Goal: Task Accomplishment & Management: Complete application form

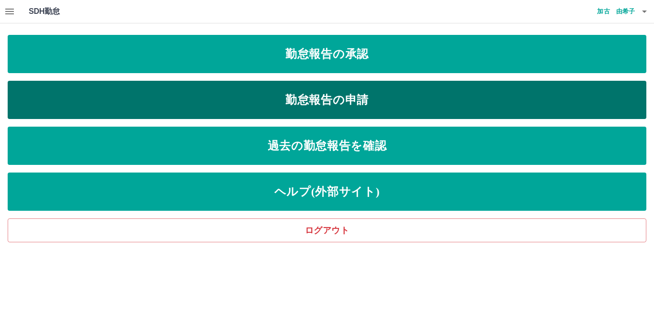
click at [305, 98] on link "勤怠報告の申請" at bounding box center [327, 100] width 639 height 38
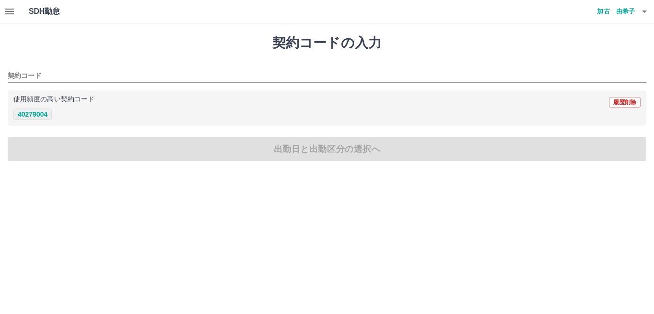
click at [34, 116] on button "40279004" at bounding box center [32, 114] width 38 height 11
type input "********"
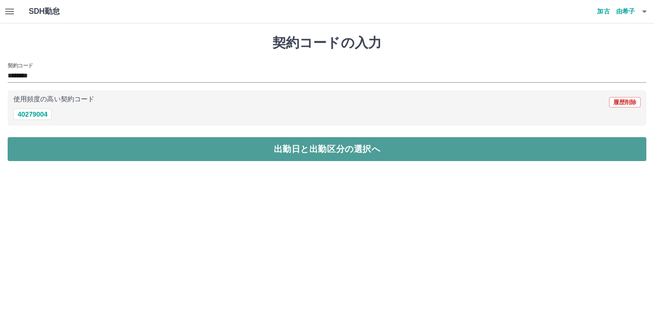
click at [53, 144] on button "出勤日と出勤区分の選択へ" at bounding box center [327, 149] width 639 height 24
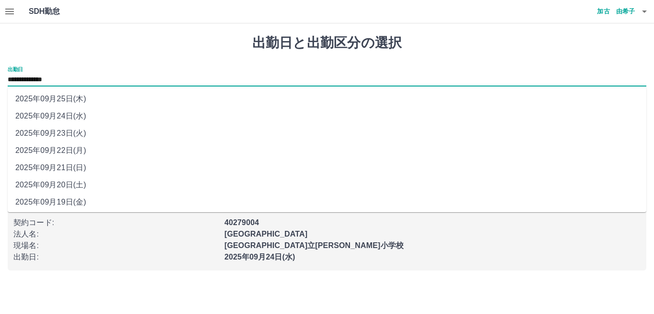
click at [50, 79] on input "**********" at bounding box center [327, 80] width 639 height 12
click at [63, 134] on li "2025年09月23日(火)" at bounding box center [327, 133] width 639 height 17
type input "**********"
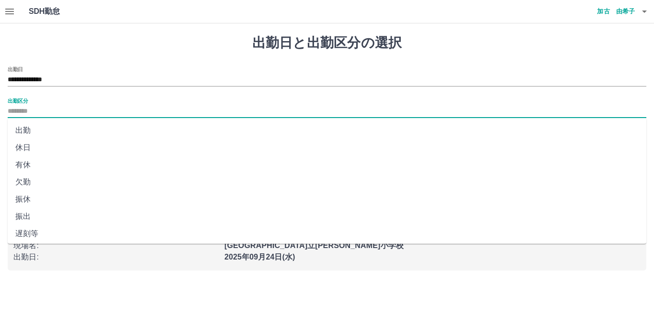
click at [32, 112] on input "出勤区分" at bounding box center [327, 112] width 639 height 12
click at [25, 150] on li "休日" at bounding box center [327, 147] width 639 height 17
type input "**"
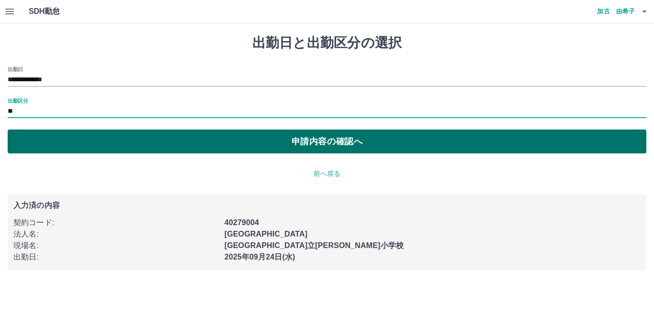
click at [170, 140] on button "申請内容の確認へ" at bounding box center [327, 142] width 639 height 24
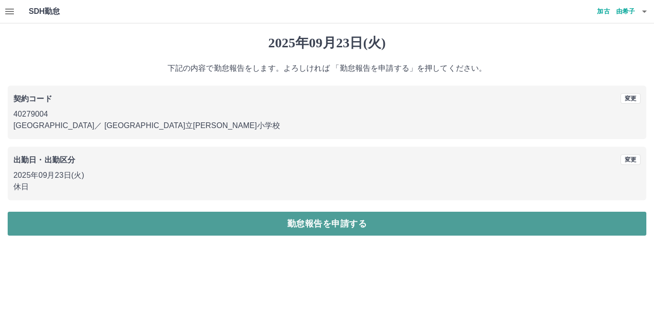
click at [272, 228] on button "勤怠報告を申請する" at bounding box center [327, 224] width 639 height 24
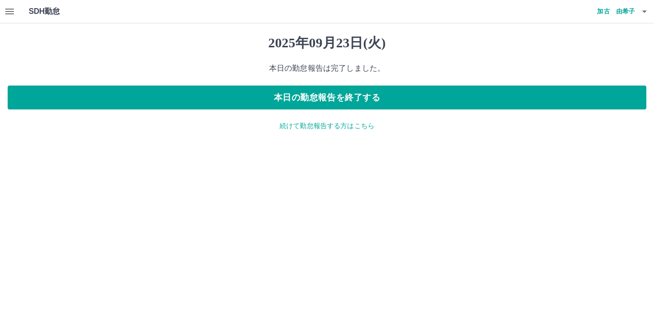
click at [301, 125] on p "続けて勤怠報告する方はこちら" at bounding box center [327, 126] width 639 height 10
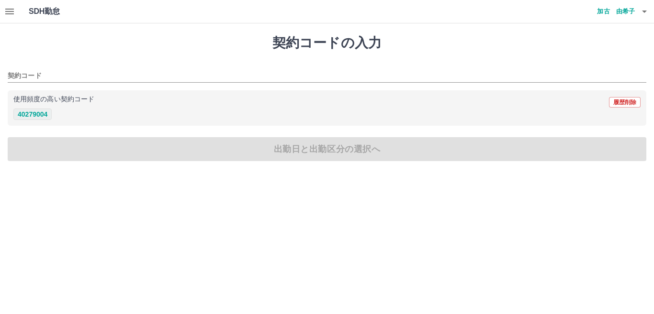
click at [45, 116] on button "40279004" at bounding box center [32, 114] width 38 height 11
type input "********"
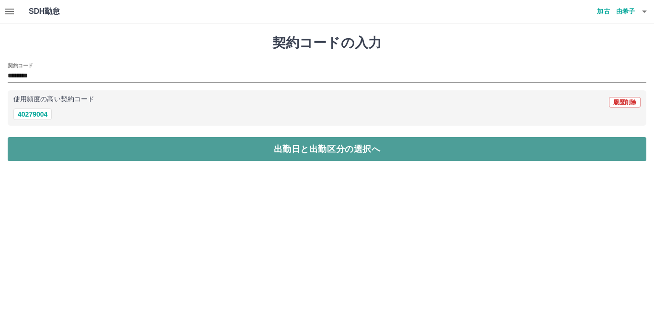
click at [45, 148] on button "出勤日と出勤区分の選択へ" at bounding box center [327, 149] width 639 height 24
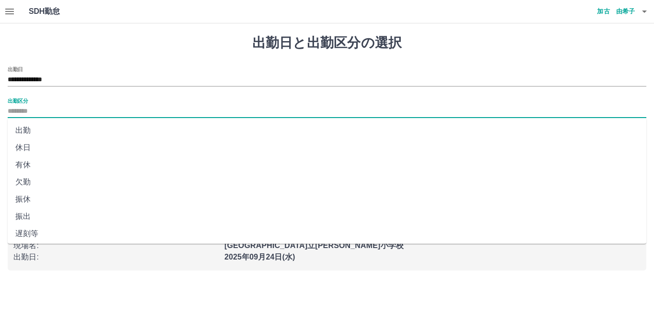
click at [27, 111] on input "出勤区分" at bounding box center [327, 112] width 639 height 12
click at [23, 134] on li "出勤" at bounding box center [327, 130] width 639 height 17
type input "**"
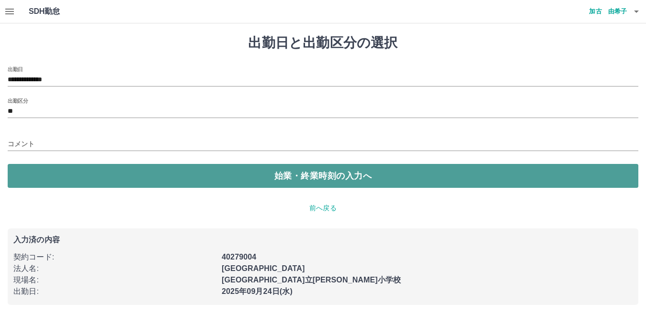
click at [43, 182] on button "始業・終業時刻の入力へ" at bounding box center [323, 176] width 630 height 24
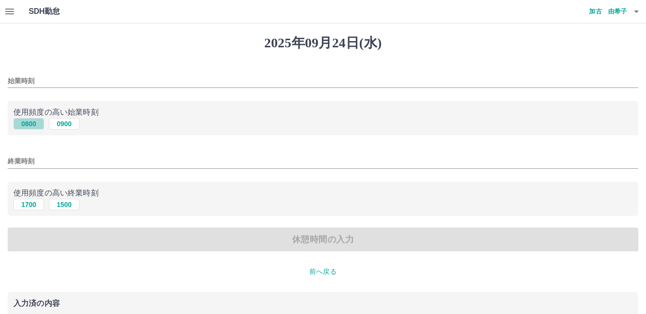
click at [33, 127] on button "0800" at bounding box center [28, 123] width 31 height 11
type input "****"
click at [35, 206] on button "1700" at bounding box center [28, 204] width 31 height 11
type input "****"
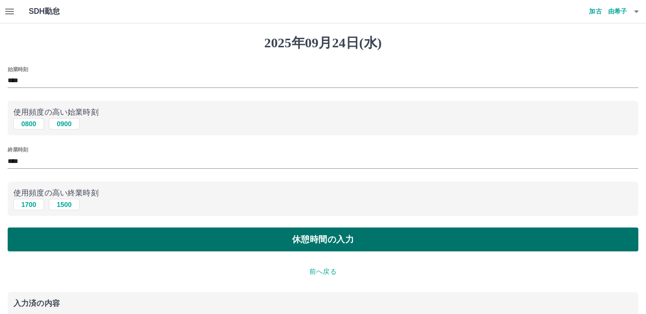
click at [71, 239] on button "休憩時間の入力" at bounding box center [323, 240] width 630 height 24
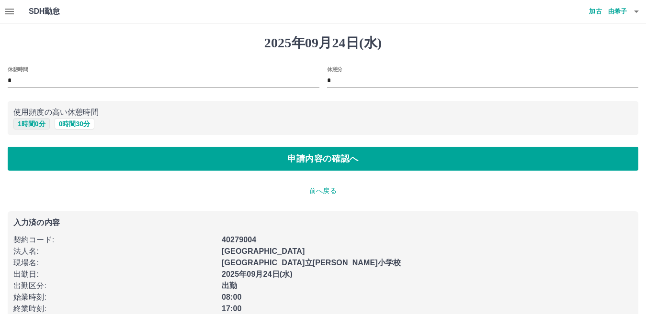
click at [42, 120] on button "1 時間 0 分" at bounding box center [31, 123] width 36 height 11
type input "*"
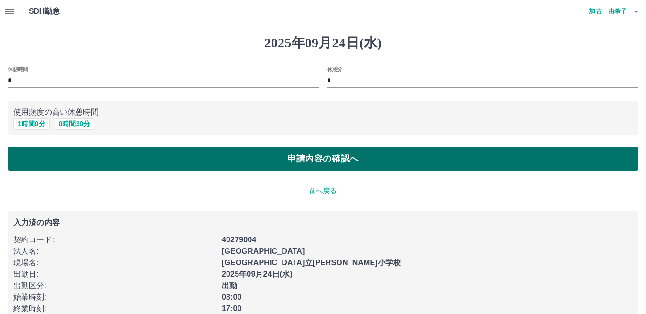
click at [54, 160] on button "申請内容の確認へ" at bounding box center [323, 159] width 630 height 24
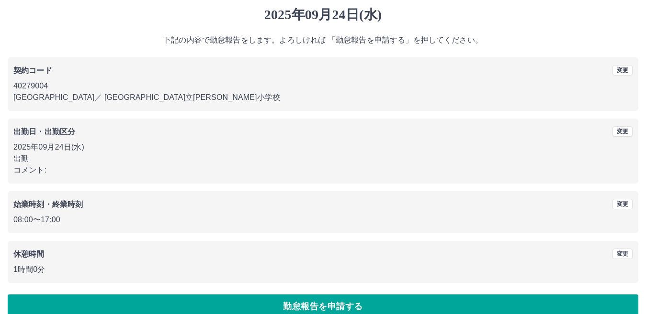
scroll to position [44, 0]
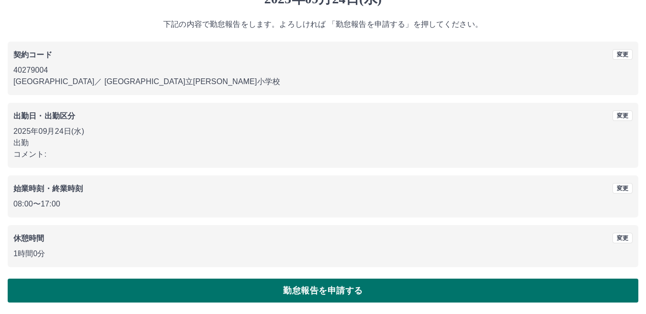
click at [161, 290] on button "勤怠報告を申請する" at bounding box center [323, 291] width 630 height 24
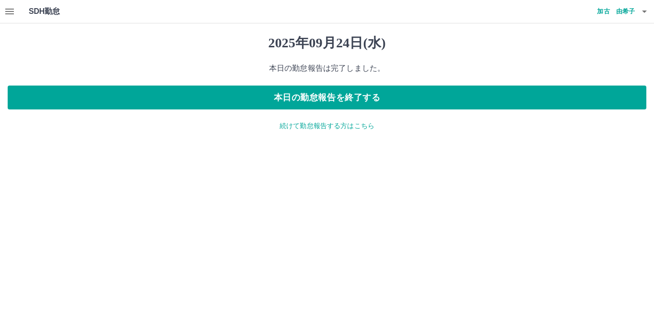
click at [8, 11] on icon "button" at bounding box center [9, 12] width 9 height 6
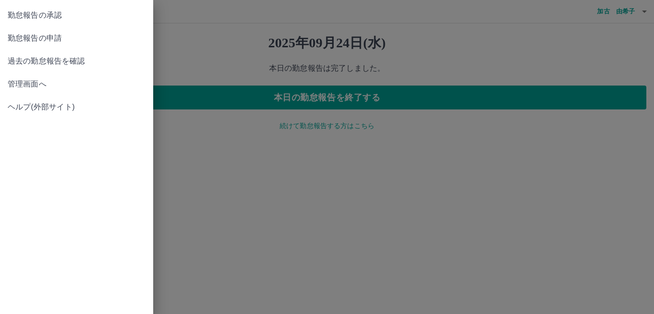
click at [46, 86] on span "管理画面へ" at bounding box center [77, 84] width 138 height 11
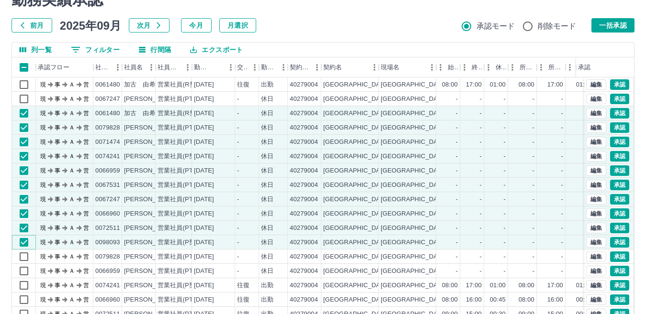
scroll to position [42, 0]
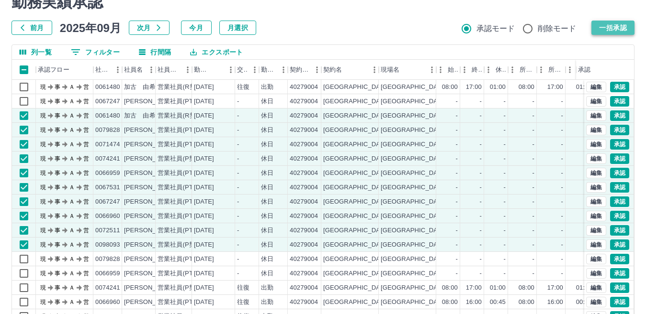
click at [609, 29] on button "一括承認" at bounding box center [612, 28] width 43 height 14
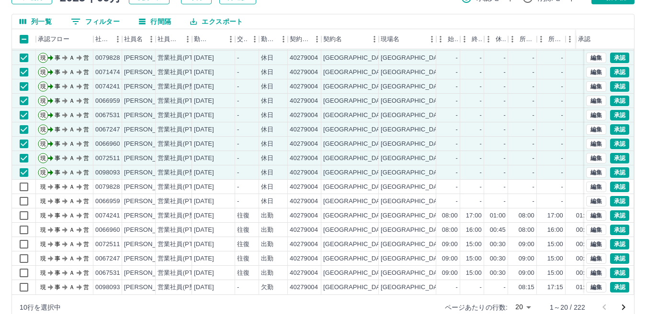
scroll to position [90, 0]
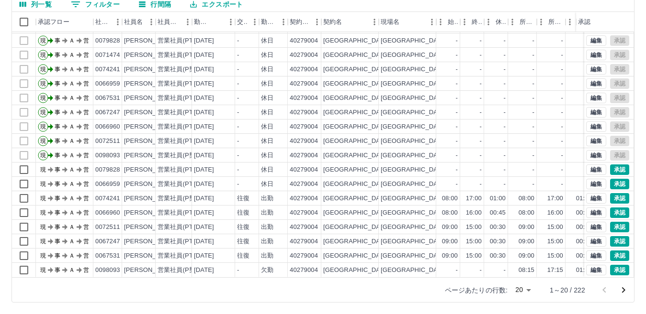
click at [623, 293] on icon "次のページへ" at bounding box center [623, 290] width 11 height 11
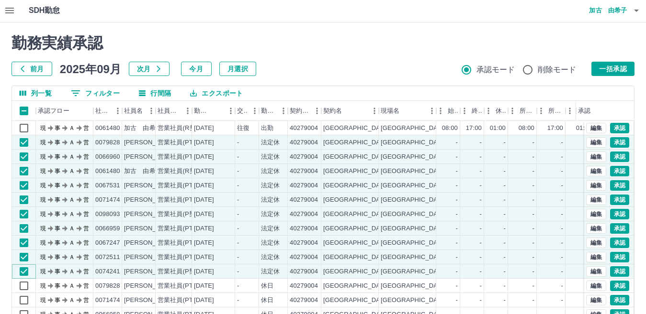
scroll to position [0, 0]
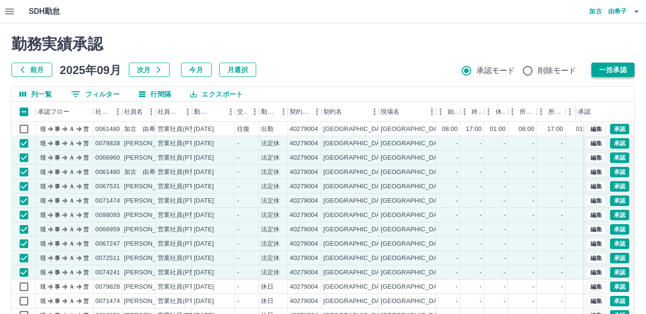
click at [624, 71] on button "一括承認" at bounding box center [612, 70] width 43 height 14
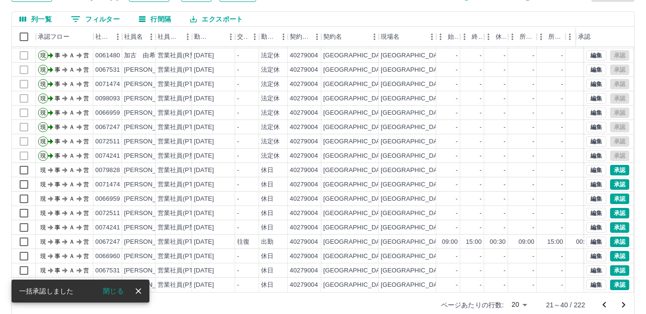
scroll to position [90, 0]
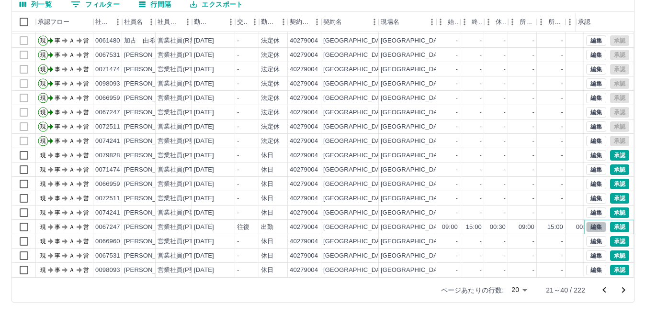
click at [586, 222] on button "編集" at bounding box center [596, 227] width 20 height 11
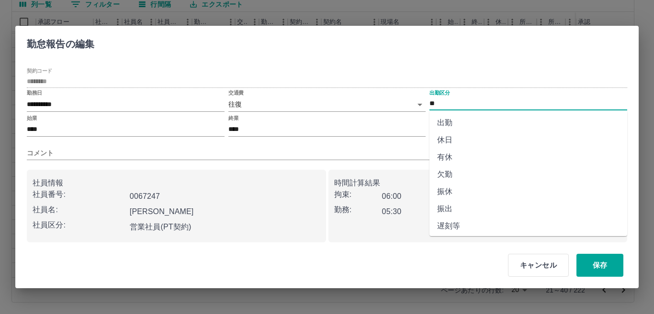
click at [442, 103] on input "**" at bounding box center [528, 104] width 198 height 12
click at [450, 144] on li "休日" at bounding box center [528, 140] width 198 height 17
type input "**"
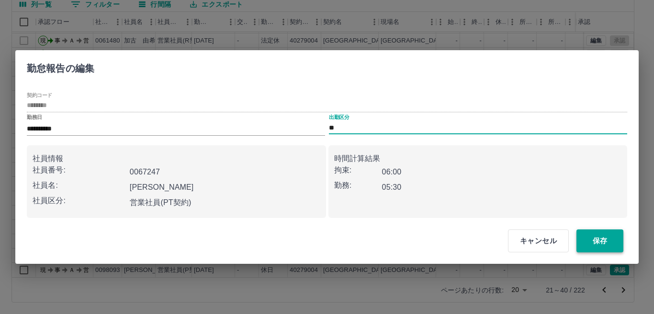
click at [606, 246] on button "保存" at bounding box center [599, 241] width 47 height 23
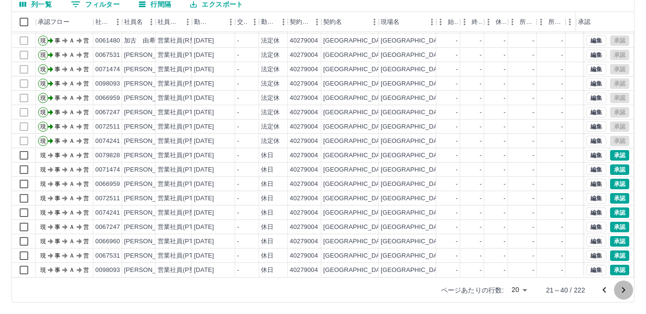
click at [625, 292] on icon "次のページへ" at bounding box center [623, 290] width 11 height 11
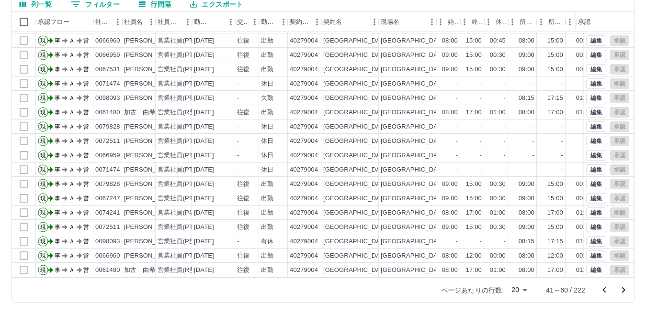
scroll to position [50, 0]
click at [603, 290] on icon "前のページへ" at bounding box center [603, 290] width 3 height 6
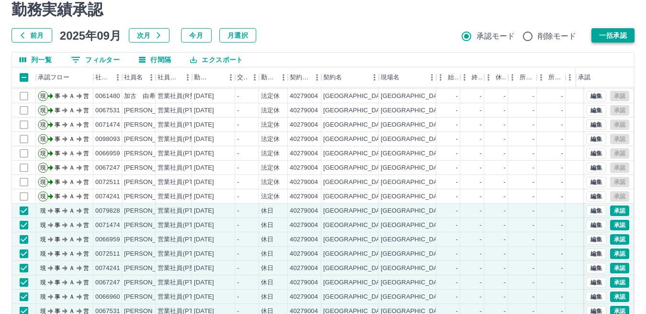
scroll to position [0, 0]
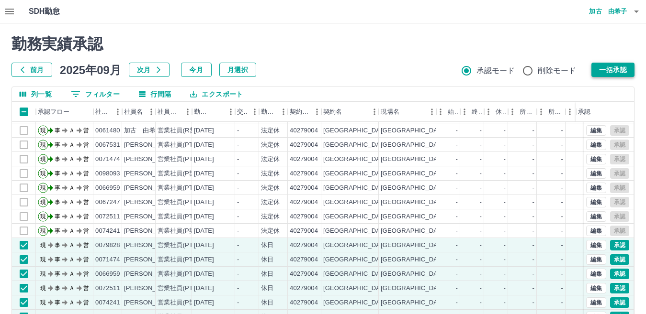
click at [623, 68] on button "一括承認" at bounding box center [612, 70] width 43 height 14
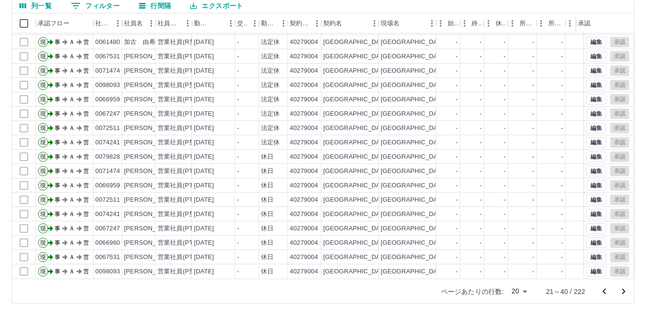
scroll to position [90, 0]
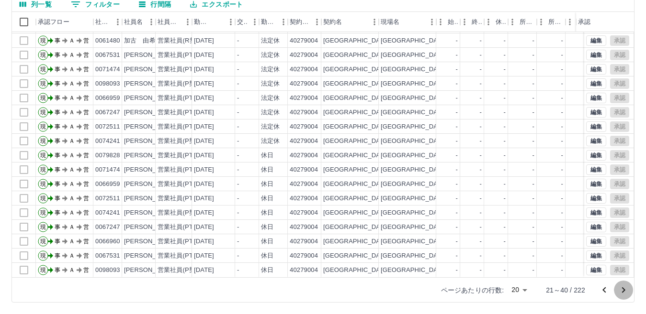
click at [625, 292] on icon "次のページへ" at bounding box center [623, 290] width 11 height 11
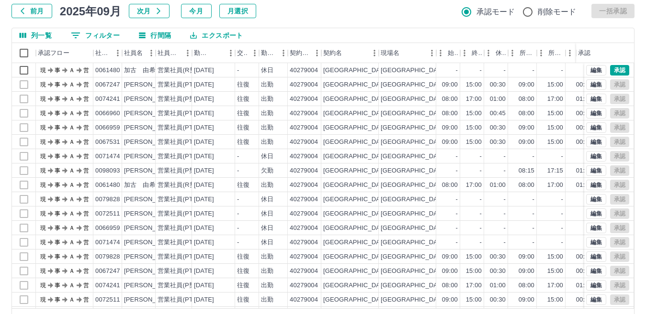
scroll to position [42, 0]
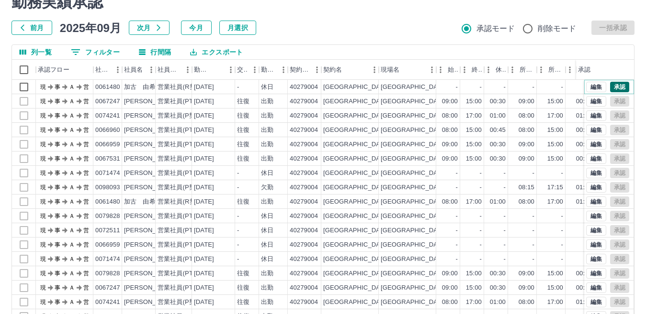
click at [610, 89] on button "承認" at bounding box center [619, 87] width 19 height 11
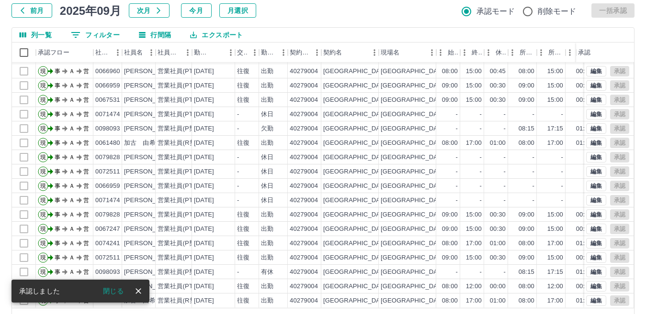
scroll to position [90, 0]
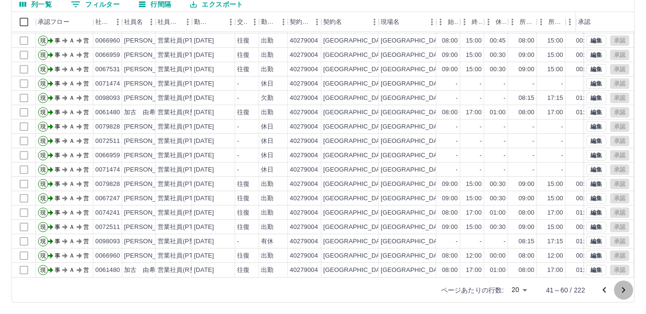
click at [622, 290] on icon "次のページへ" at bounding box center [623, 290] width 11 height 11
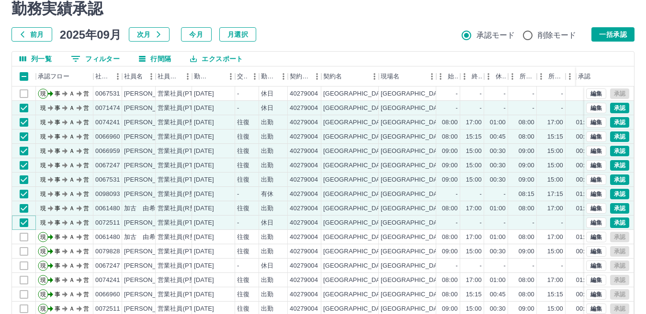
scroll to position [0, 0]
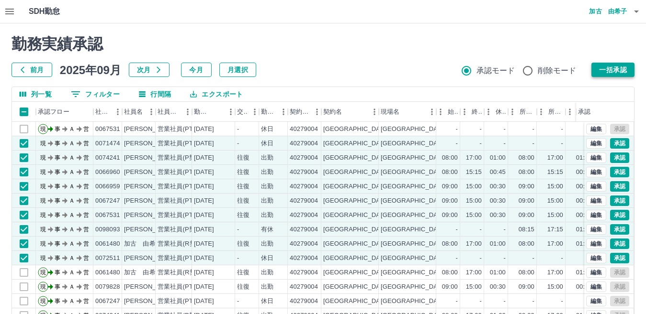
click at [602, 70] on button "一括承認" at bounding box center [612, 70] width 43 height 14
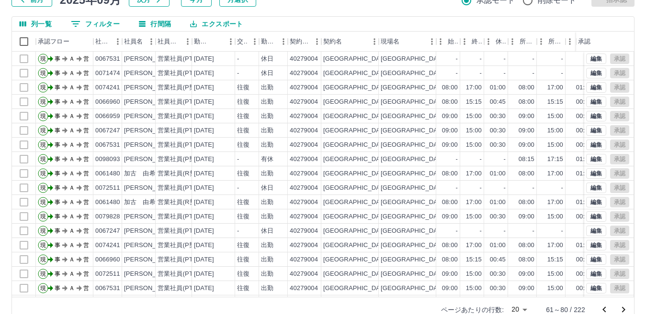
scroll to position [90, 0]
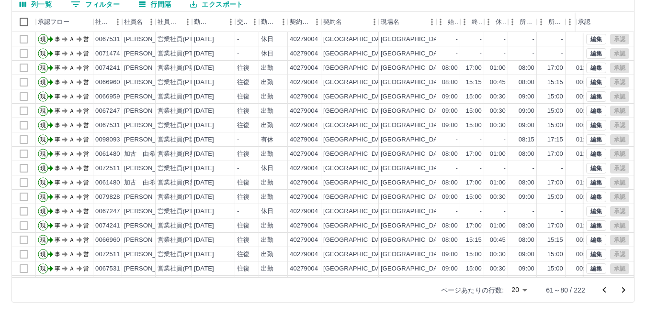
click at [606, 290] on icon "前のページへ" at bounding box center [603, 290] width 11 height 11
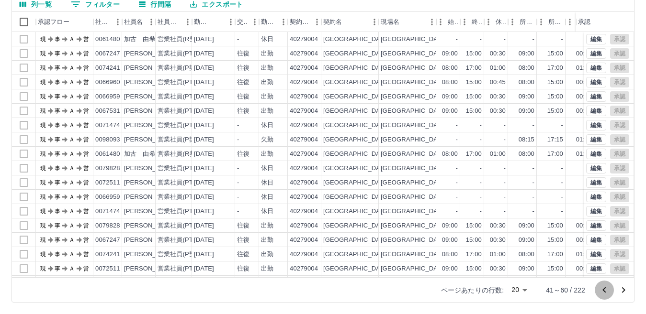
click at [605, 291] on icon "前のページへ" at bounding box center [603, 290] width 11 height 11
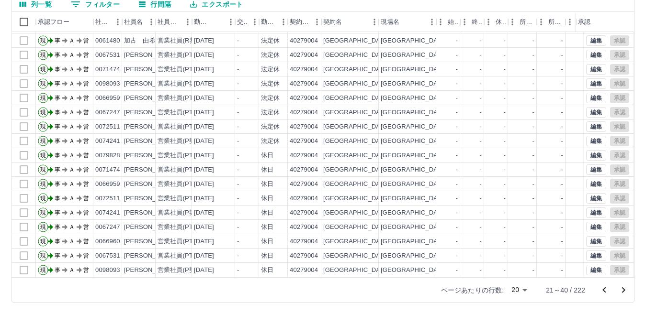
click at [604, 289] on icon "前のページへ" at bounding box center [603, 290] width 3 height 6
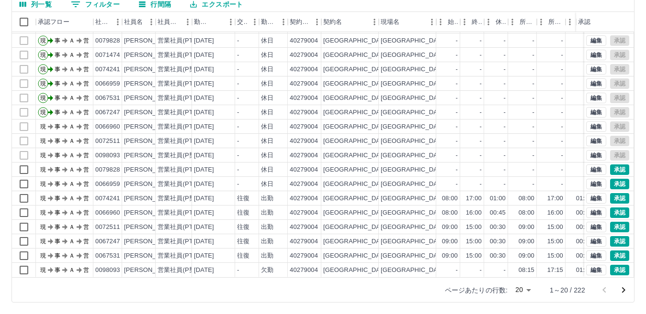
scroll to position [50, 0]
click at [208, 266] on div "[DATE]" at bounding box center [204, 270] width 20 height 9
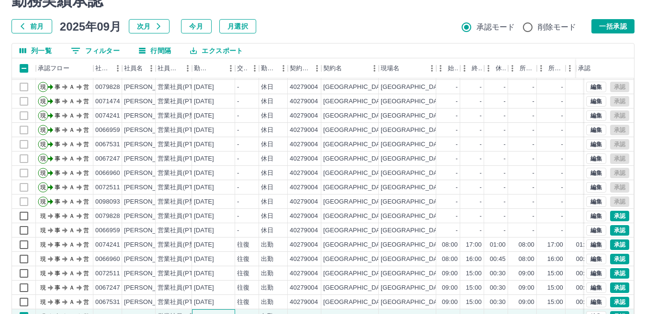
scroll to position [90, 0]
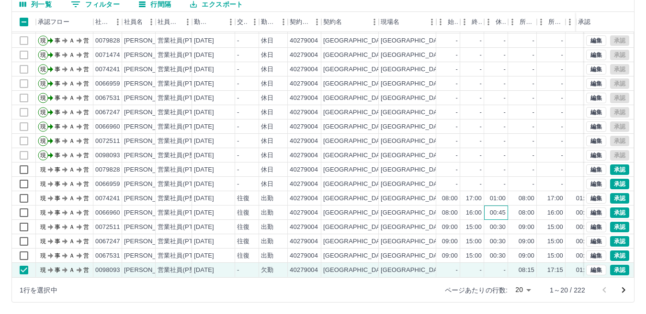
click at [505, 209] on div "00:45" at bounding box center [498, 213] width 16 height 9
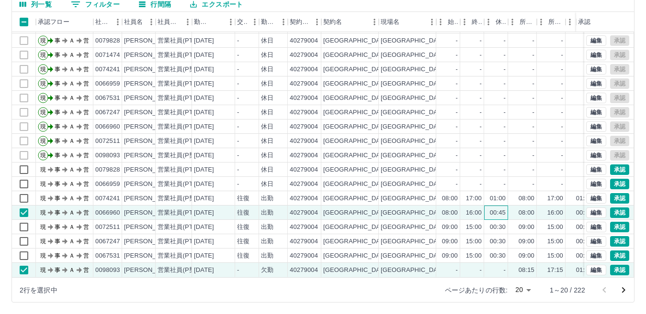
scroll to position [50, 0]
click at [624, 288] on icon "次のページへ" at bounding box center [623, 290] width 11 height 11
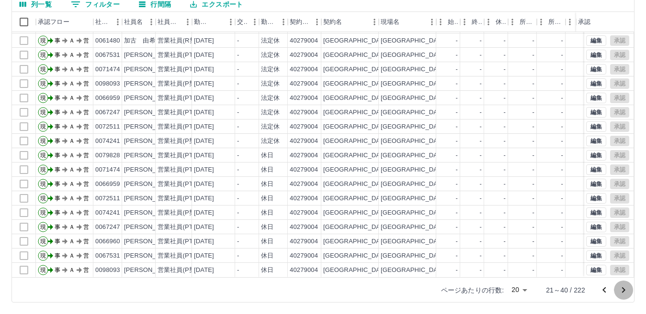
click at [624, 289] on icon "次のページへ" at bounding box center [623, 291] width 3 height 6
